Goal: Book appointment/travel/reservation

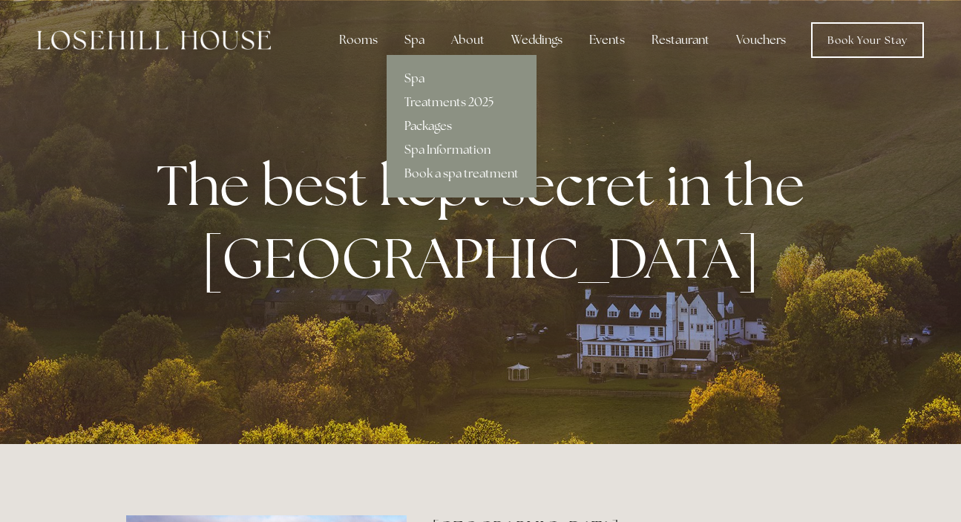
click at [424, 127] on link "Packages" at bounding box center [462, 126] width 150 height 24
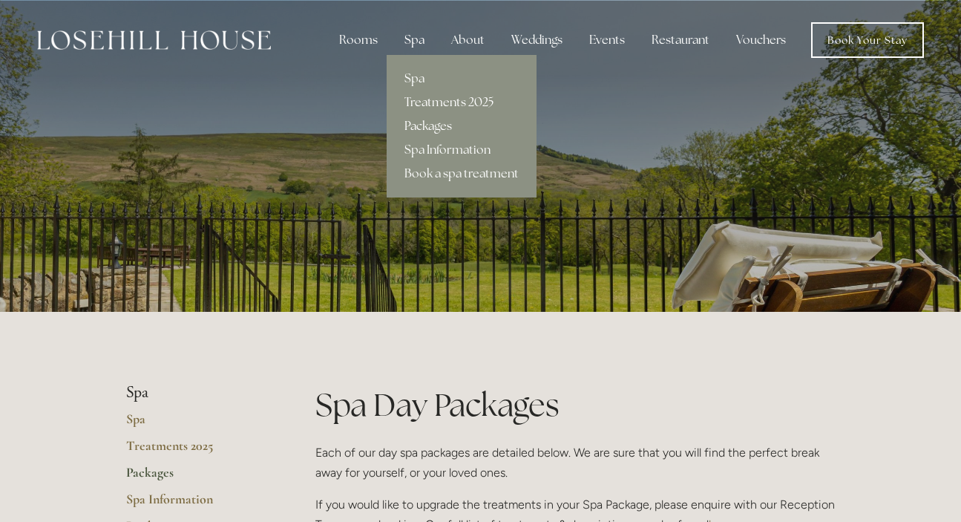
click at [443, 104] on link "Treatments 2025" at bounding box center [462, 103] width 150 height 24
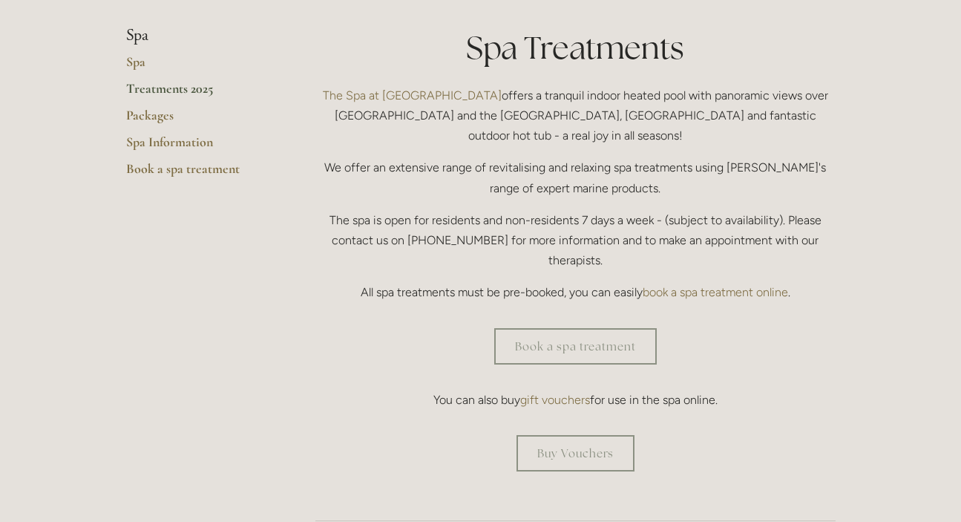
scroll to position [374, 0]
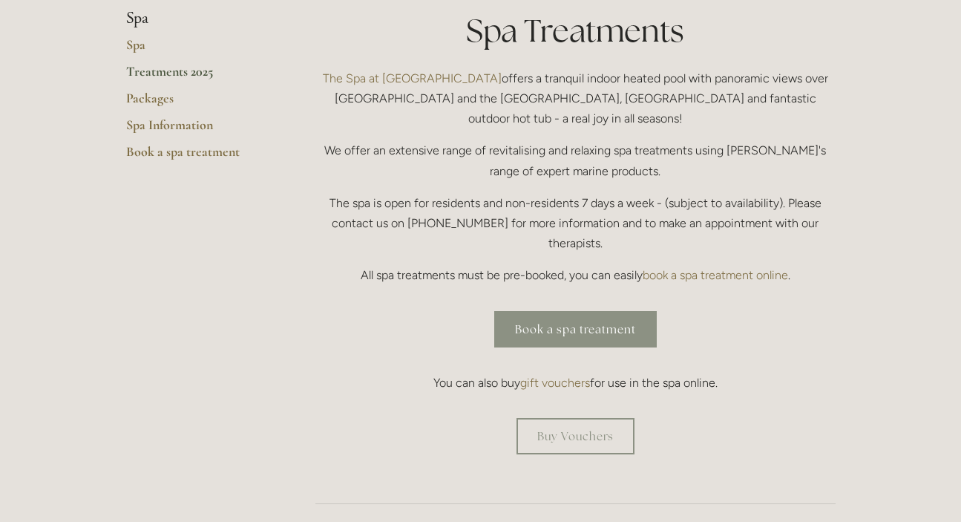
click at [617, 311] on link "Book a spa treatment" at bounding box center [575, 329] width 163 height 36
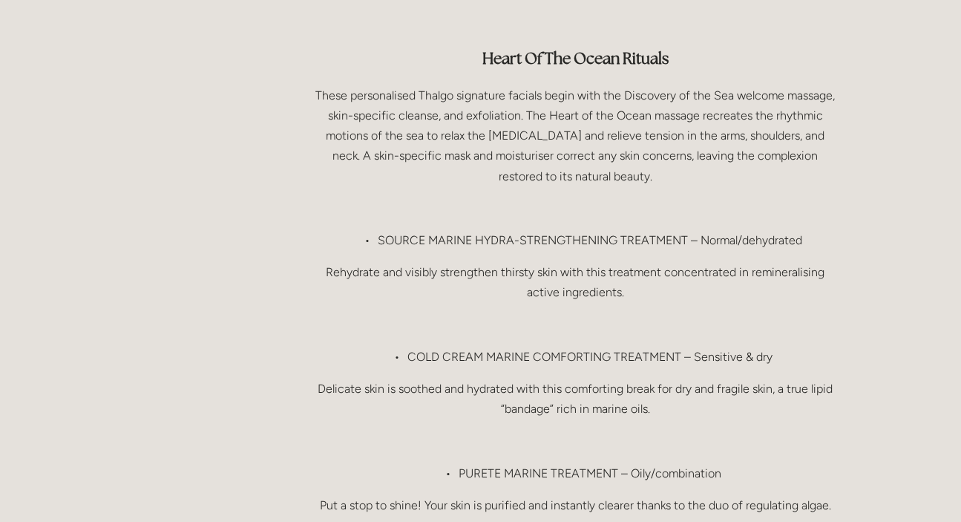
scroll to position [1443, 0]
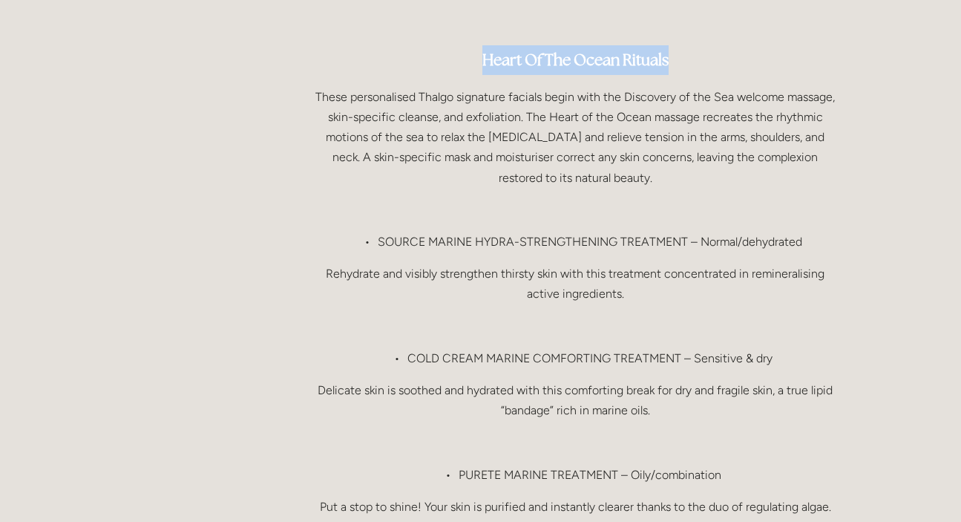
drag, startPoint x: 482, startPoint y: 17, endPoint x: 666, endPoint y: 16, distance: 184.1
click at [667, 50] on strong "Heart Of The Ocean Rituals" at bounding box center [575, 60] width 186 height 20
copy strong "Heart Of The Ocean Rituals"
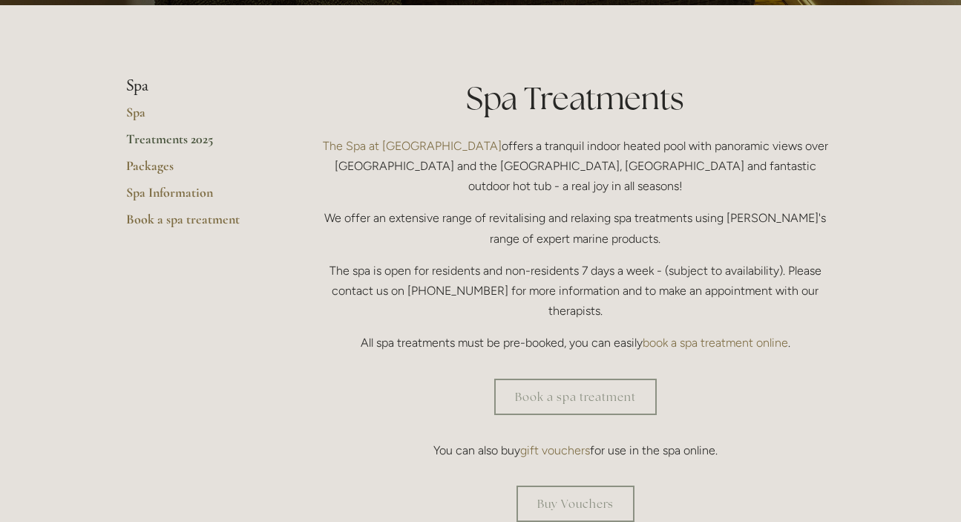
scroll to position [312, 0]
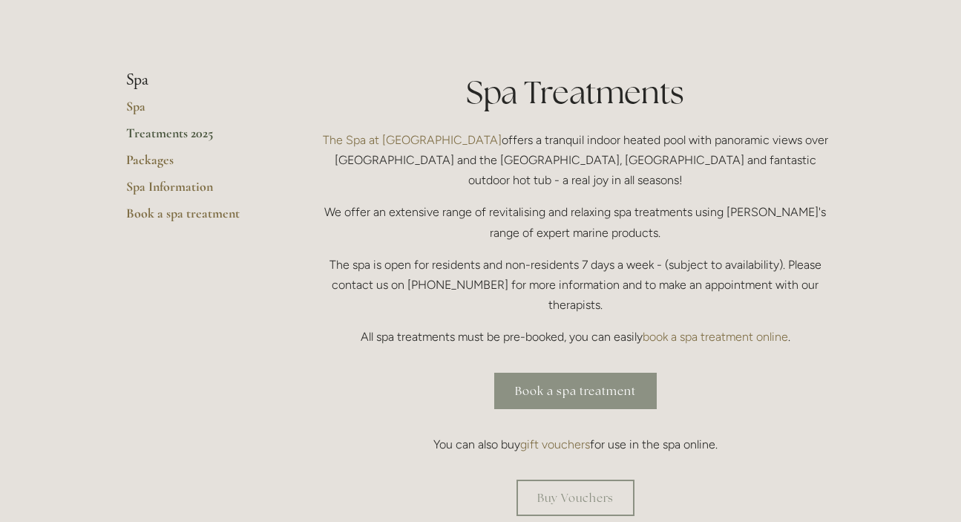
click at [587, 373] on link "Book a spa treatment" at bounding box center [575, 391] width 163 height 36
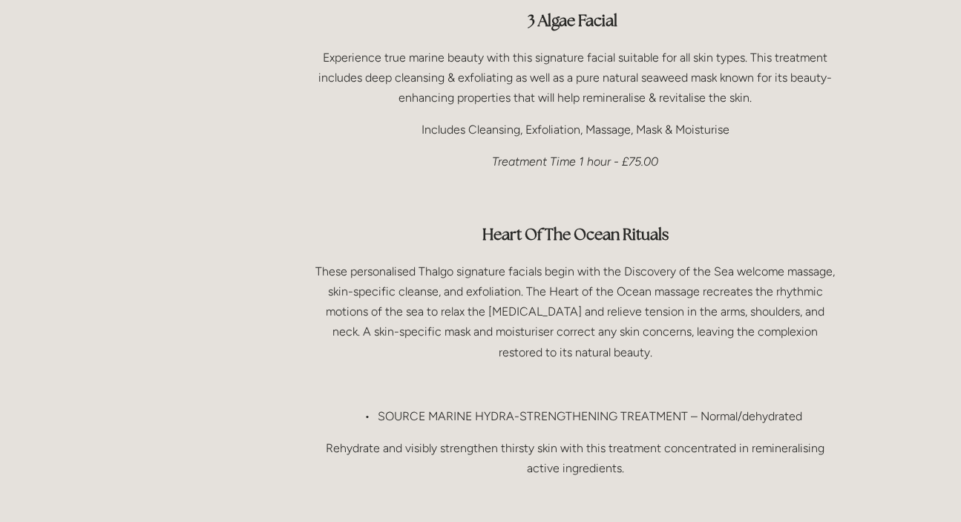
scroll to position [1271, 0]
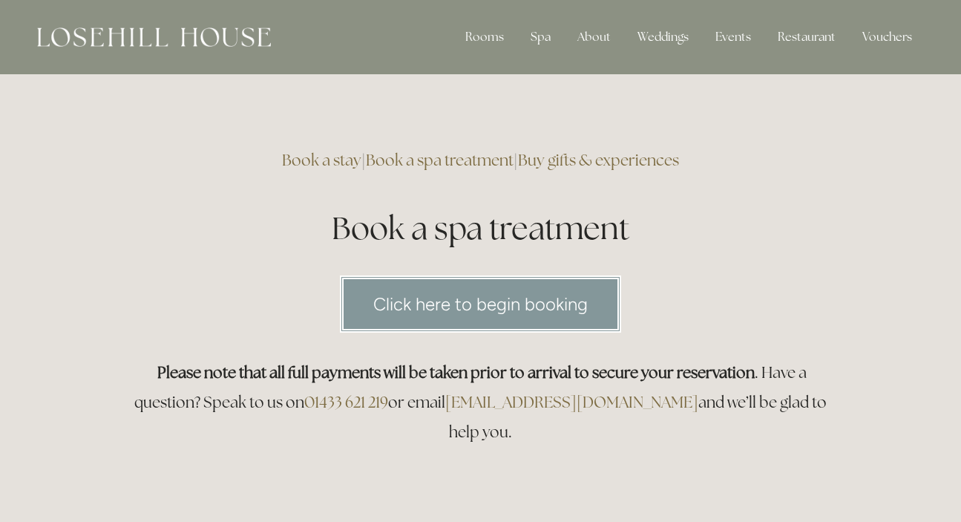
click at [492, 293] on link "Click here to begin booking" at bounding box center [480, 303] width 281 height 57
